Goal: Transaction & Acquisition: Subscribe to service/newsletter

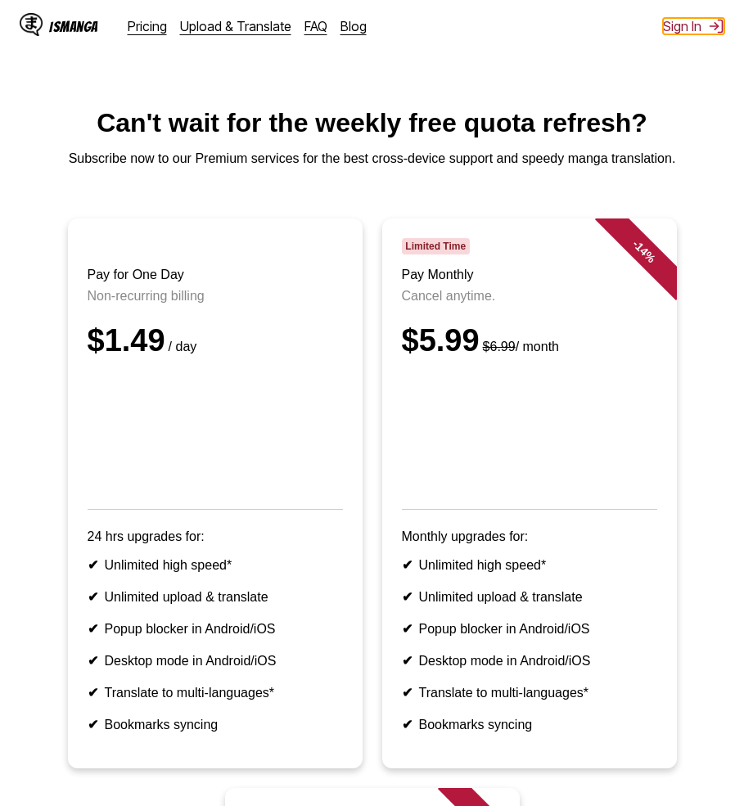
click at [703, 29] on button "Sign In" at bounding box center [693, 26] width 61 height 16
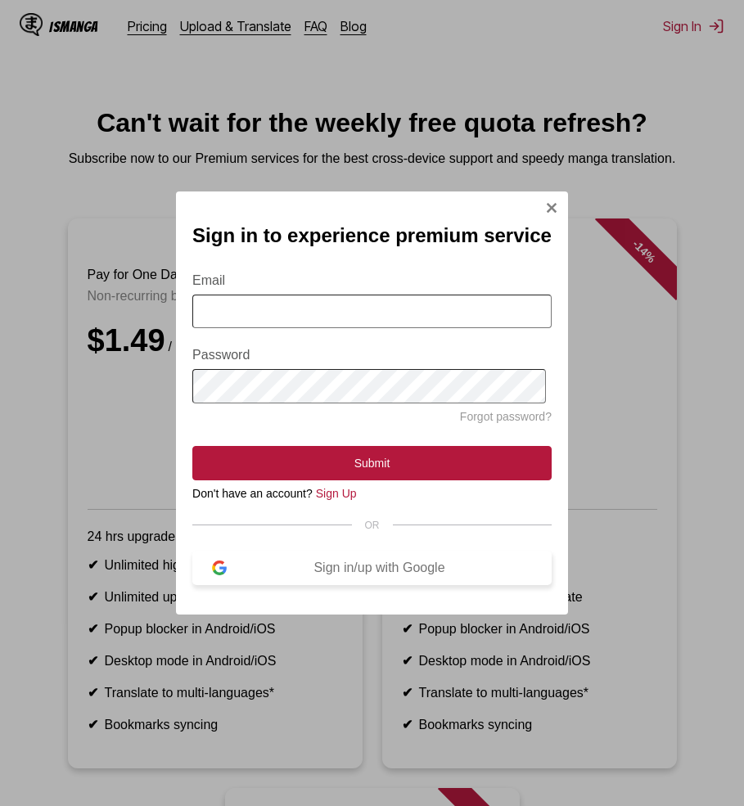
click at [368, 575] on div "Sign in/up with Google" at bounding box center [379, 568] width 305 height 15
click at [545, 192] on div "Sign in to experience premium service Email Password Forgot password? Submit Do…" at bounding box center [372, 403] width 392 height 423
drag, startPoint x: 548, startPoint y: 210, endPoint x: 548, endPoint y: 196, distance: 13.9
click at [548, 209] on button "Sign In Modal" at bounding box center [551, 209] width 13 height 16
